Goal: Task Accomplishment & Management: Manage account settings

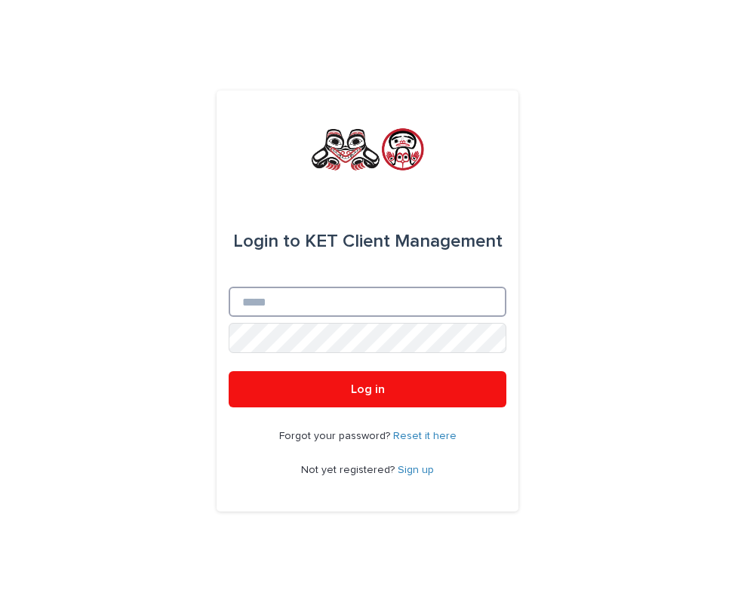
type input "**********"
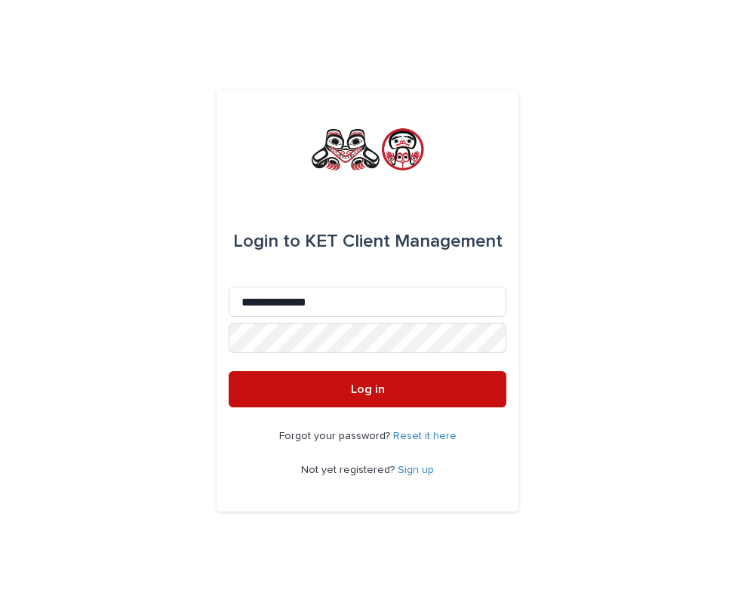
click at [374, 390] on span "Log in" at bounding box center [368, 389] width 34 height 12
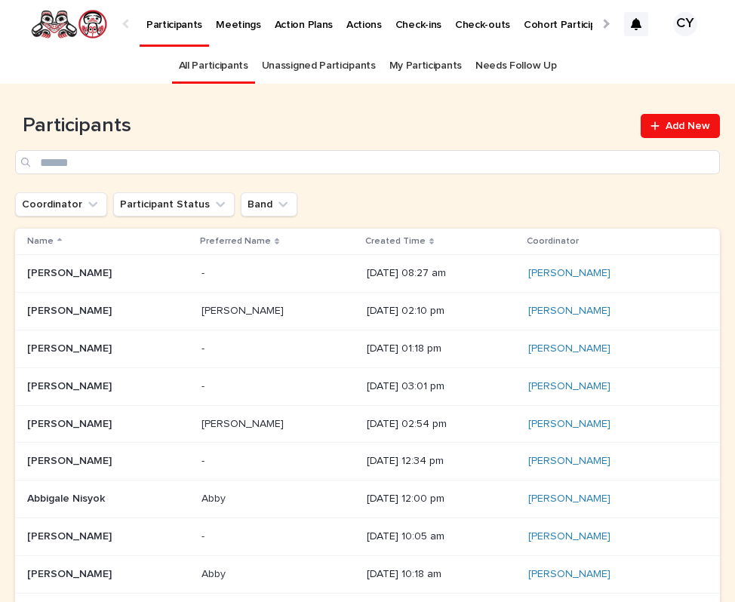
click at [606, 24] on div at bounding box center [605, 24] width 10 height 10
click at [423, 21] on p "Task Completion Dashboard" at bounding box center [427, 16] width 134 height 32
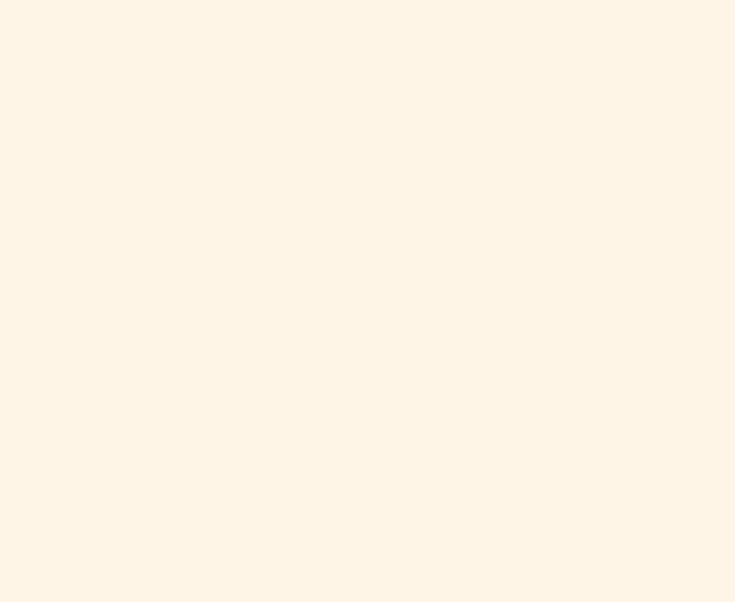
scroll to position [1085, 0]
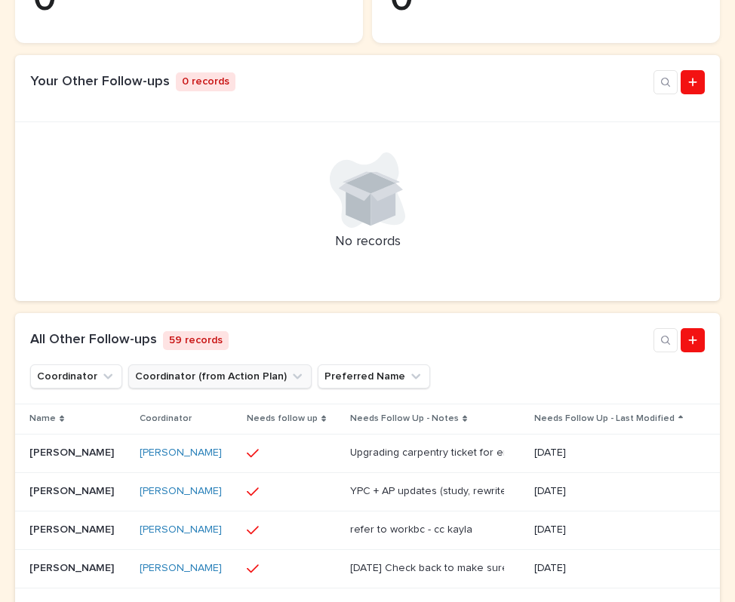
scroll to position [432, 0]
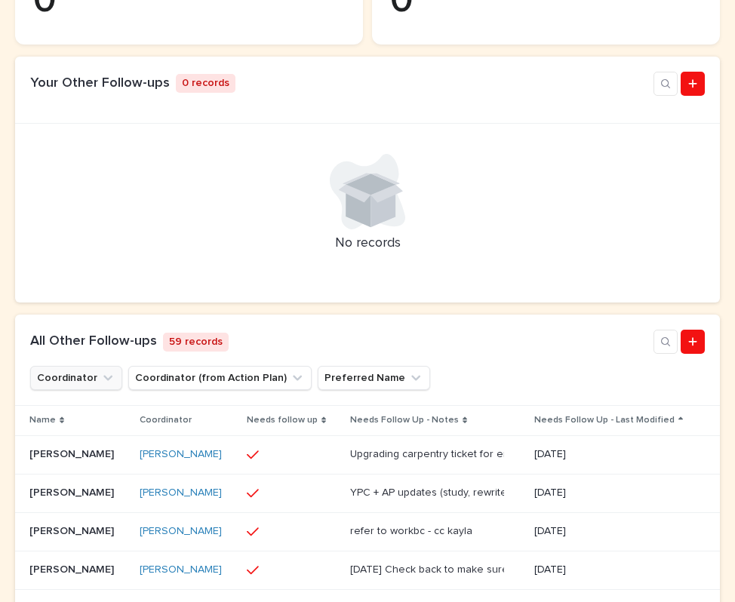
click at [109, 386] on icon "Coordinator" at bounding box center [107, 378] width 15 height 15
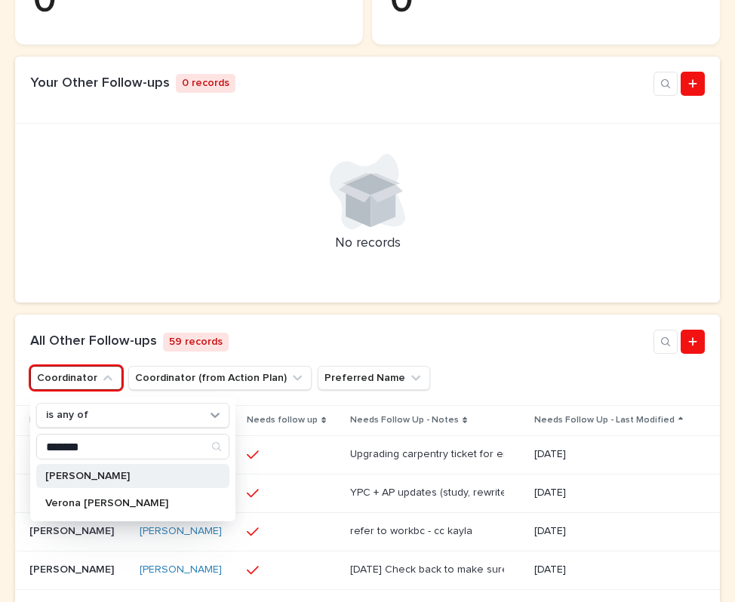
type input "*******"
click at [126, 481] on p "[PERSON_NAME]" at bounding box center [125, 476] width 160 height 11
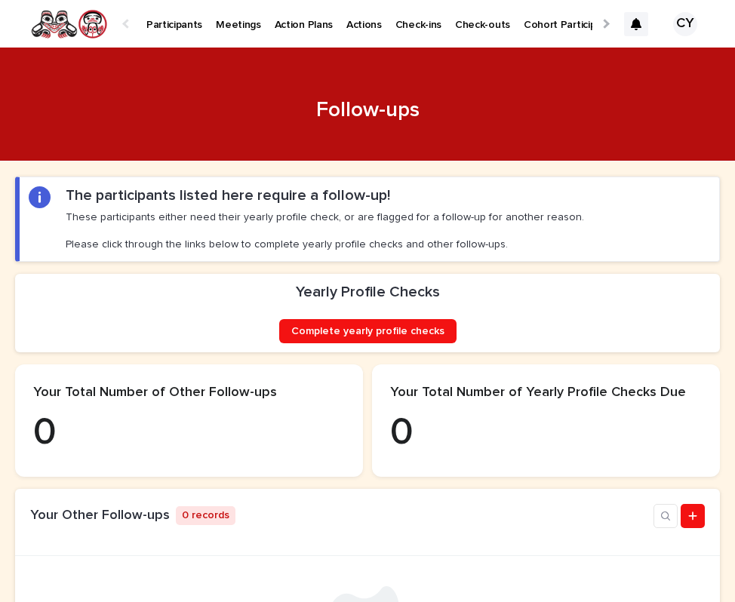
scroll to position [0, 0]
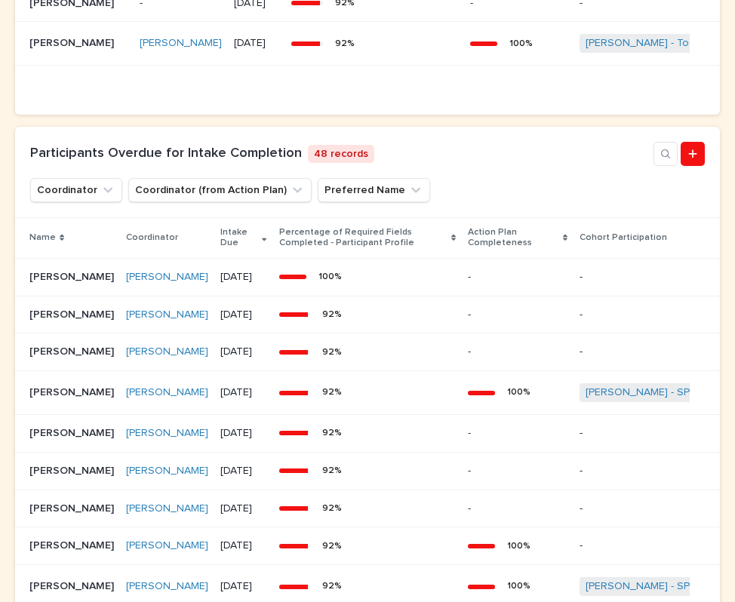
scroll to position [1158, 0]
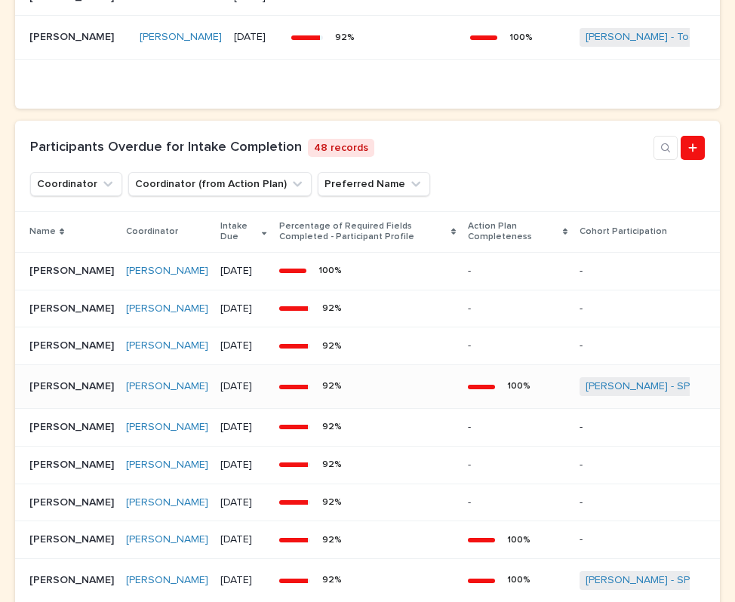
click at [72, 393] on p "[PERSON_NAME]" at bounding box center [73, 385] width 88 height 16
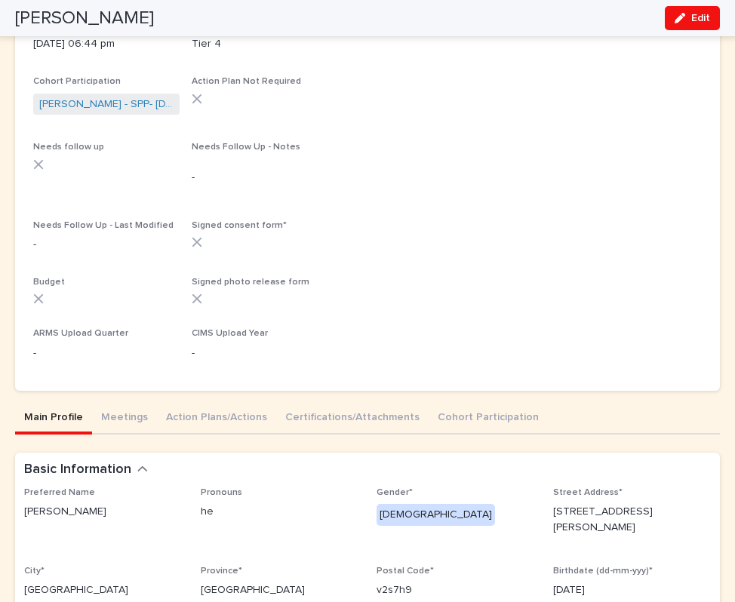
scroll to position [238, 0]
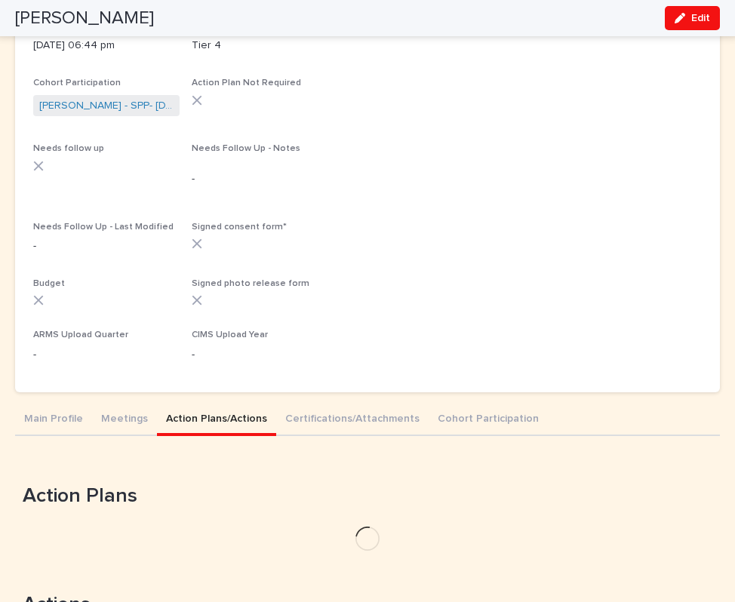
click at [198, 407] on button "Action Plans/Actions" at bounding box center [216, 420] width 119 height 32
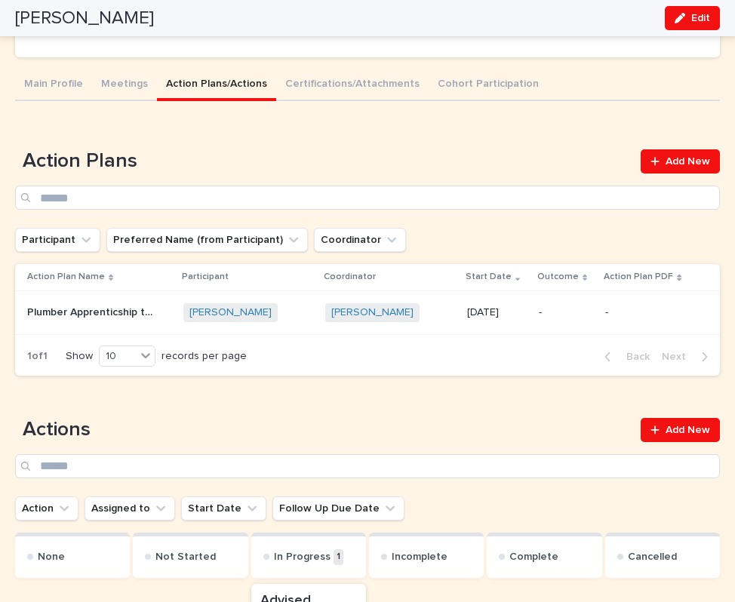
scroll to position [574, 0]
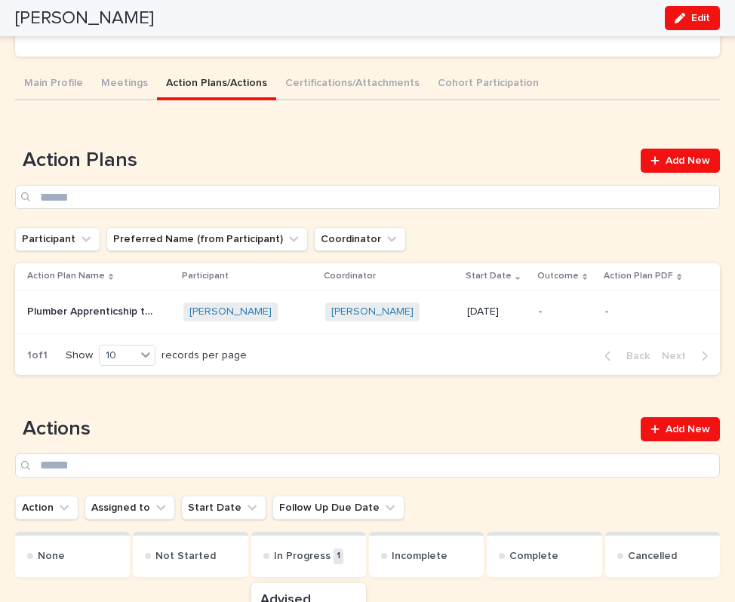
click at [90, 309] on p "Plumber Apprenticship to Red Seal" at bounding box center [91, 311] width 129 height 16
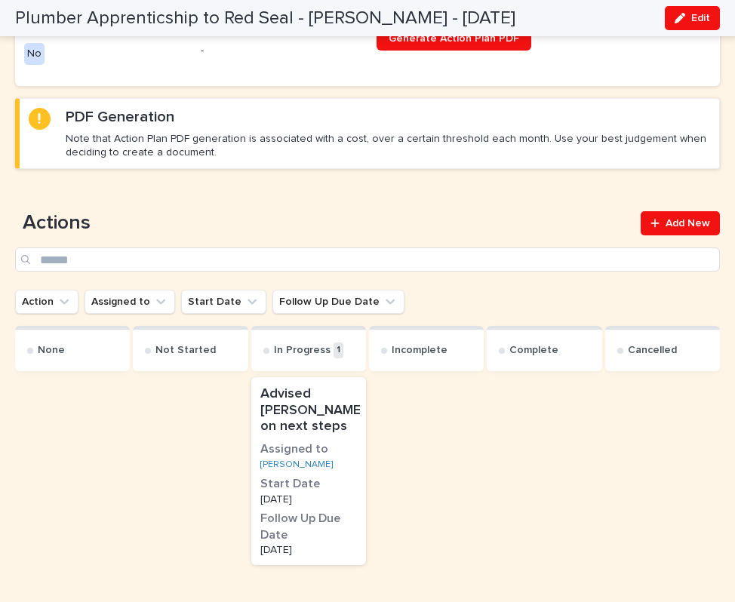
scroll to position [635, 0]
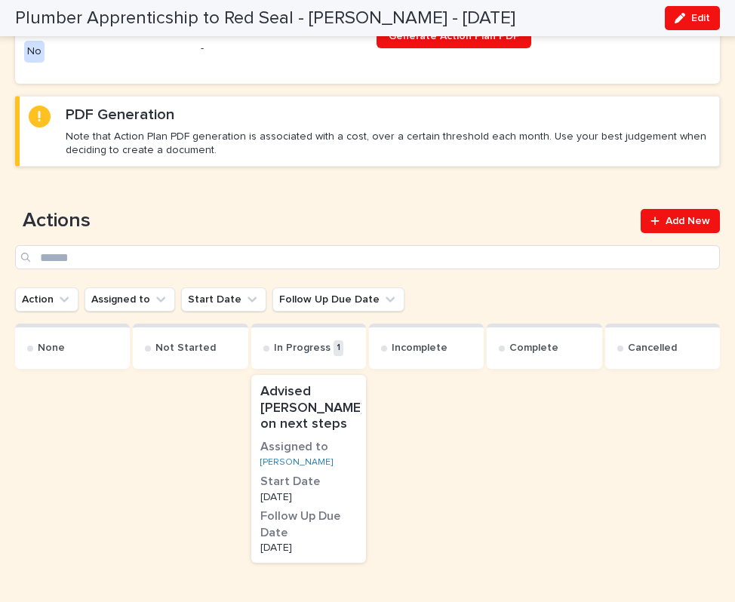
click at [302, 384] on p "Advised [PERSON_NAME] on next steps" at bounding box center [312, 408] width 105 height 49
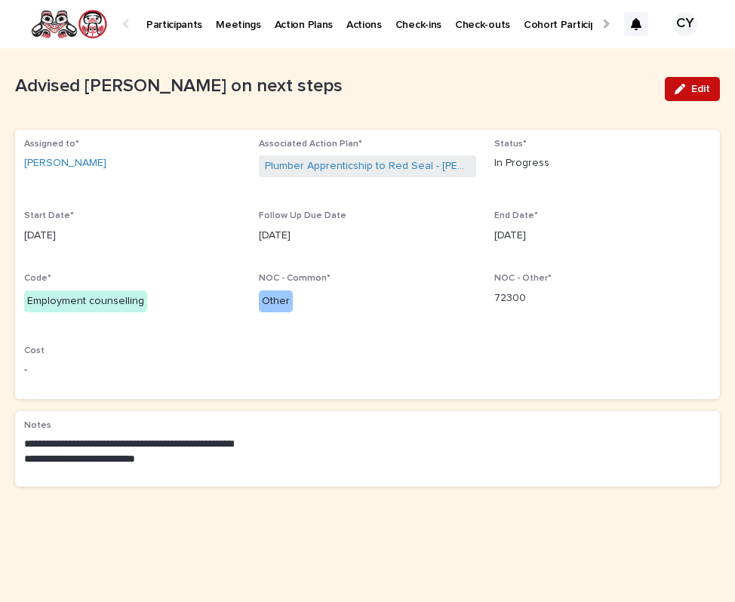
click at [695, 88] on span "Edit" at bounding box center [700, 89] width 19 height 11
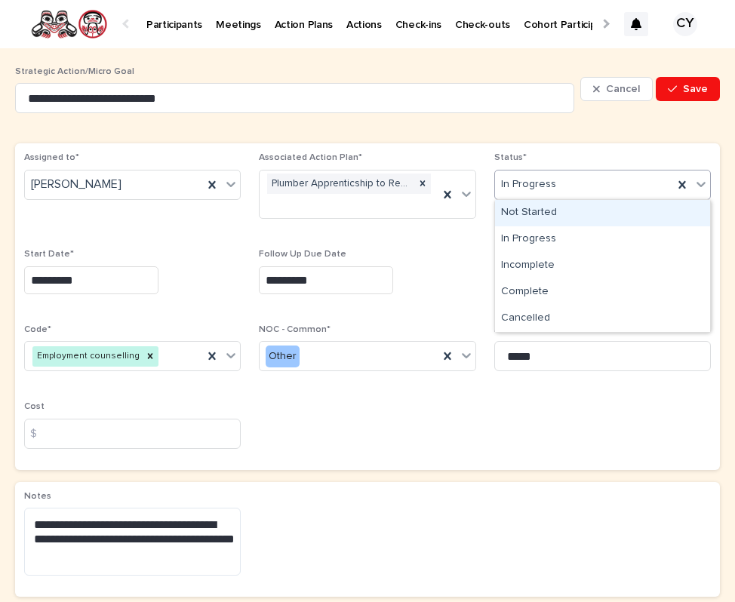
click at [699, 184] on icon at bounding box center [700, 184] width 9 height 5
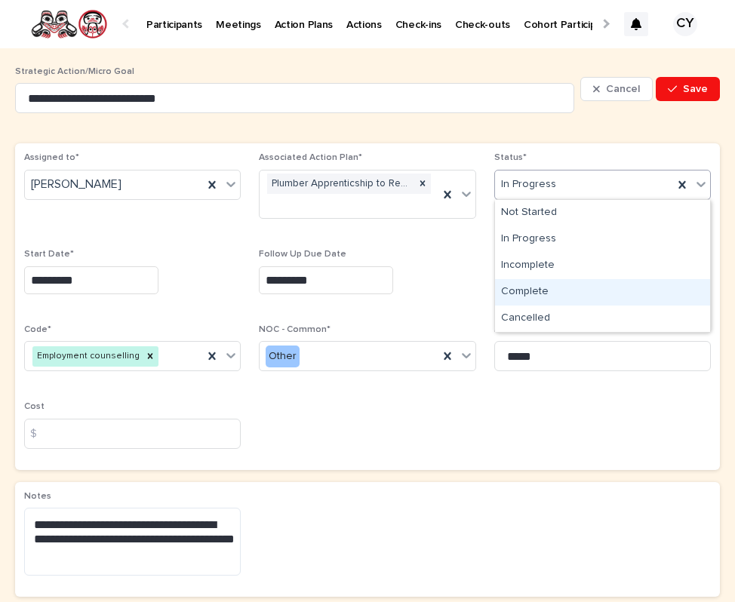
drag, startPoint x: 558, startPoint y: 285, endPoint x: 572, endPoint y: 276, distance: 16.3
click at [558, 285] on div "Complete" at bounding box center [602, 292] width 215 height 26
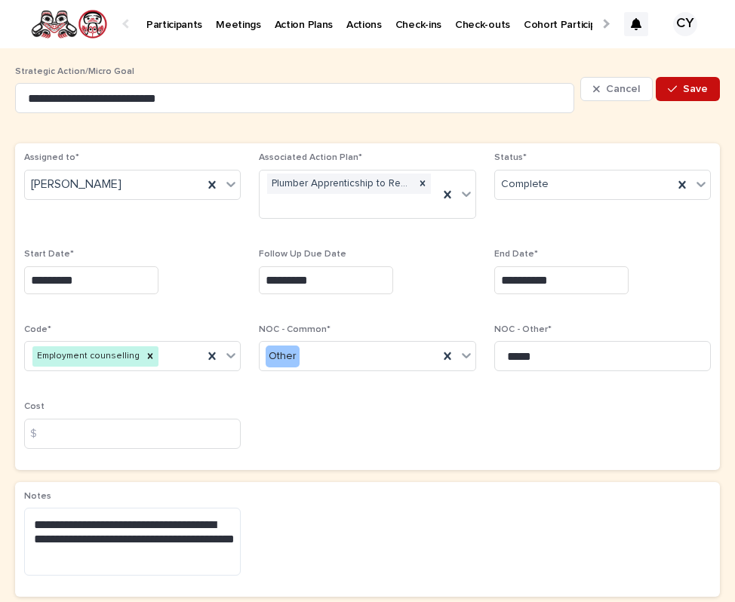
click at [682, 86] on button "Save" at bounding box center [688, 89] width 64 height 24
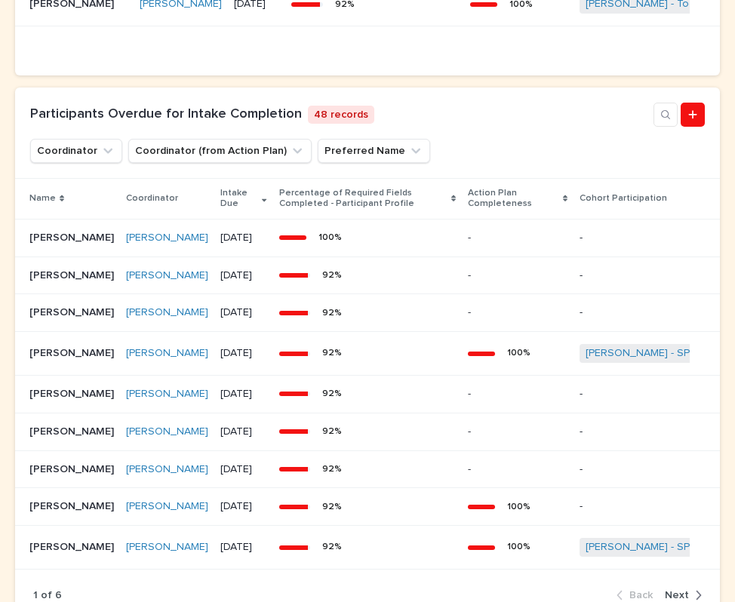
scroll to position [1191, 0]
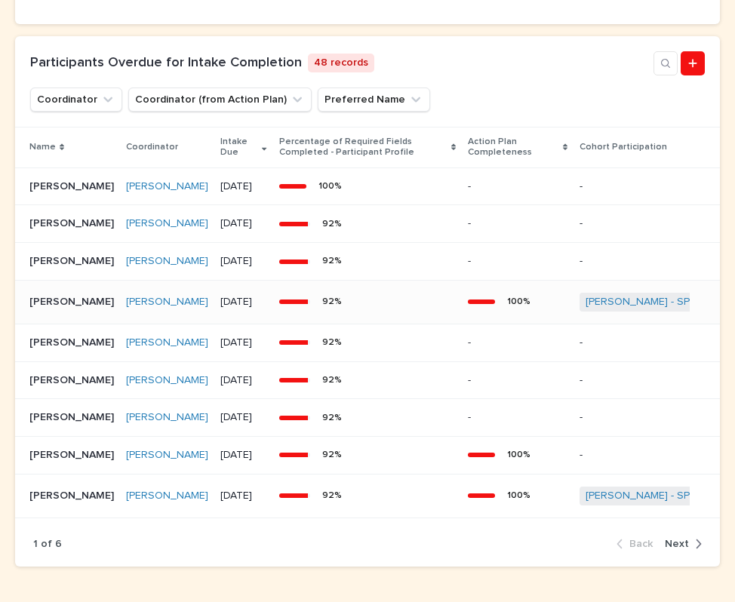
click at [60, 309] on p "[PERSON_NAME]" at bounding box center [73, 301] width 88 height 16
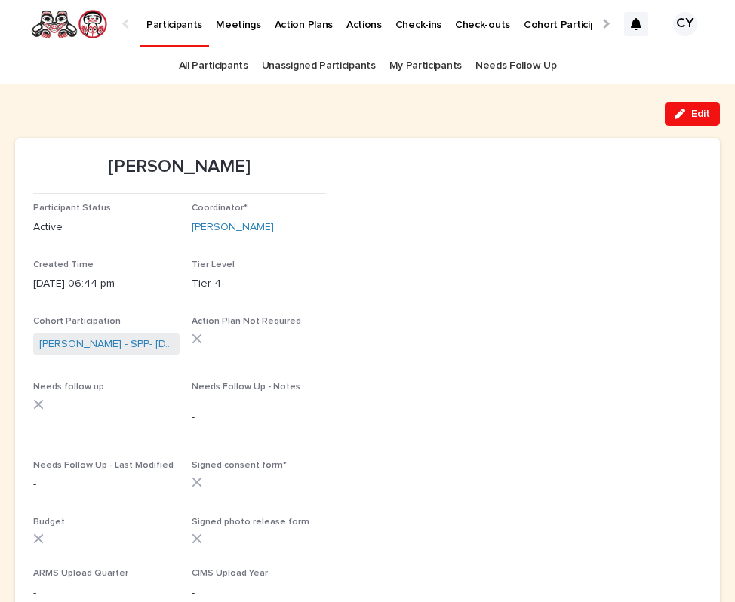
scroll to position [20, 0]
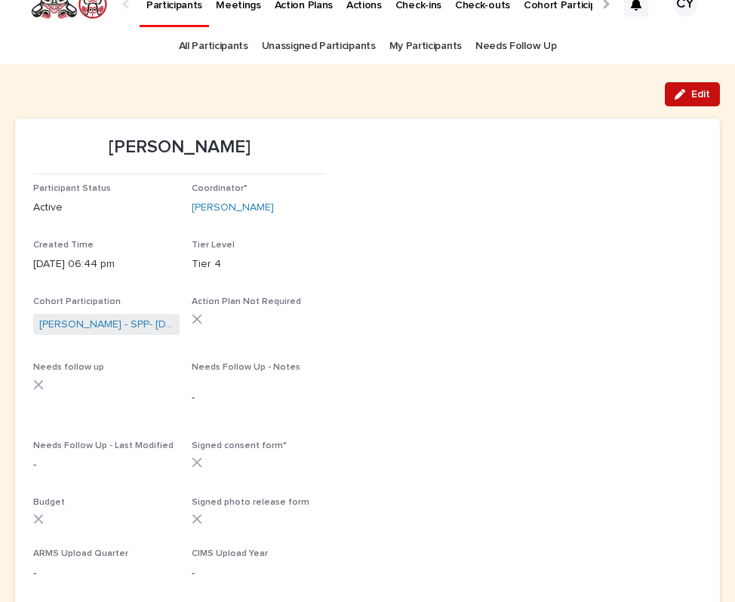
click at [695, 89] on span "Edit" at bounding box center [700, 94] width 19 height 11
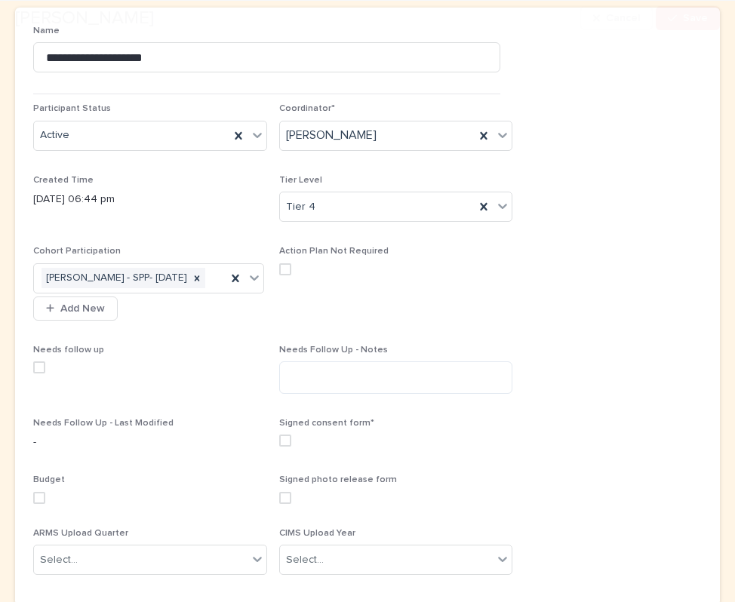
scroll to position [133, 0]
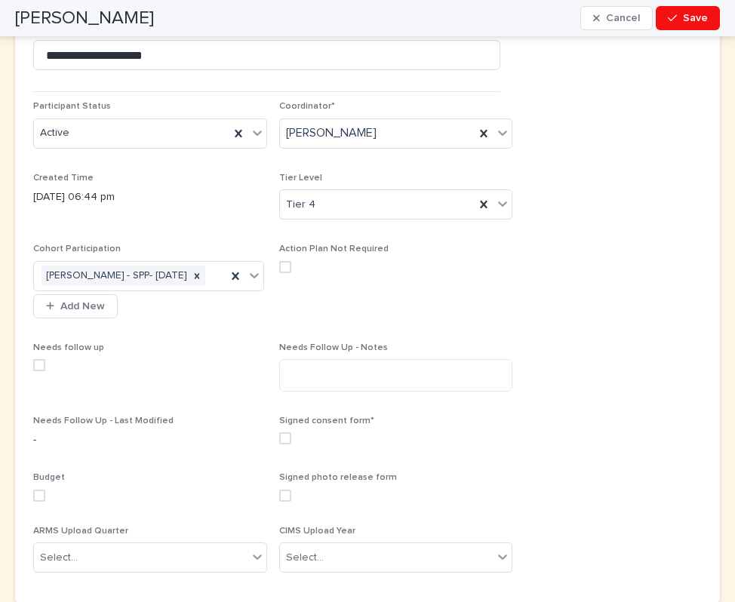
drag, startPoint x: 297, startPoint y: 454, endPoint x: 312, endPoint y: 460, distance: 16.0
click at [291, 444] on span at bounding box center [285, 438] width 12 height 12
click at [685, 20] on span "Save" at bounding box center [695, 18] width 25 height 11
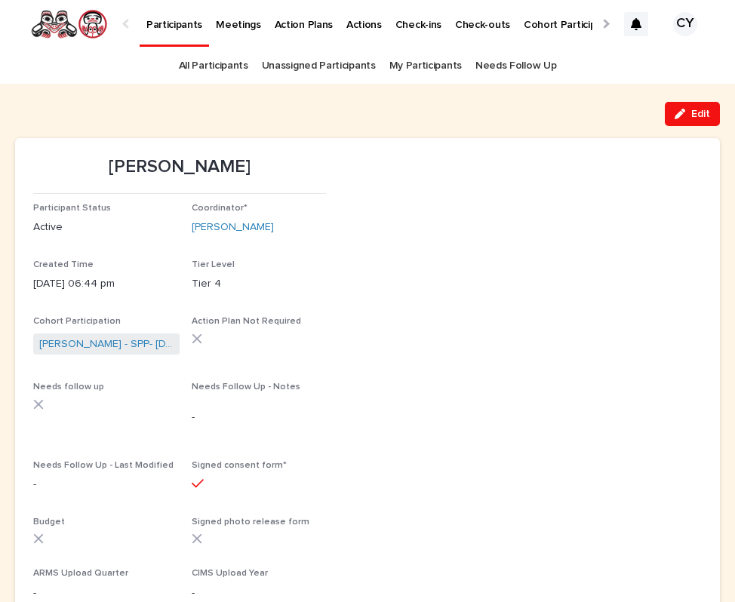
scroll to position [0, 0]
